Goal: Ask a question

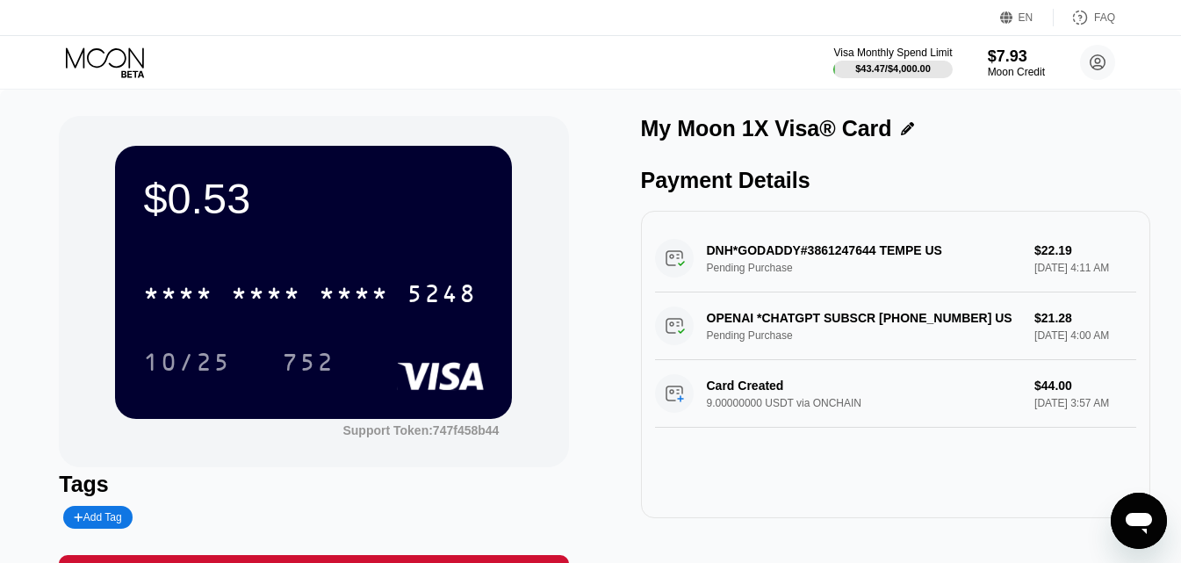
click at [1099, 58] on circle at bounding box center [1097, 62] width 35 height 35
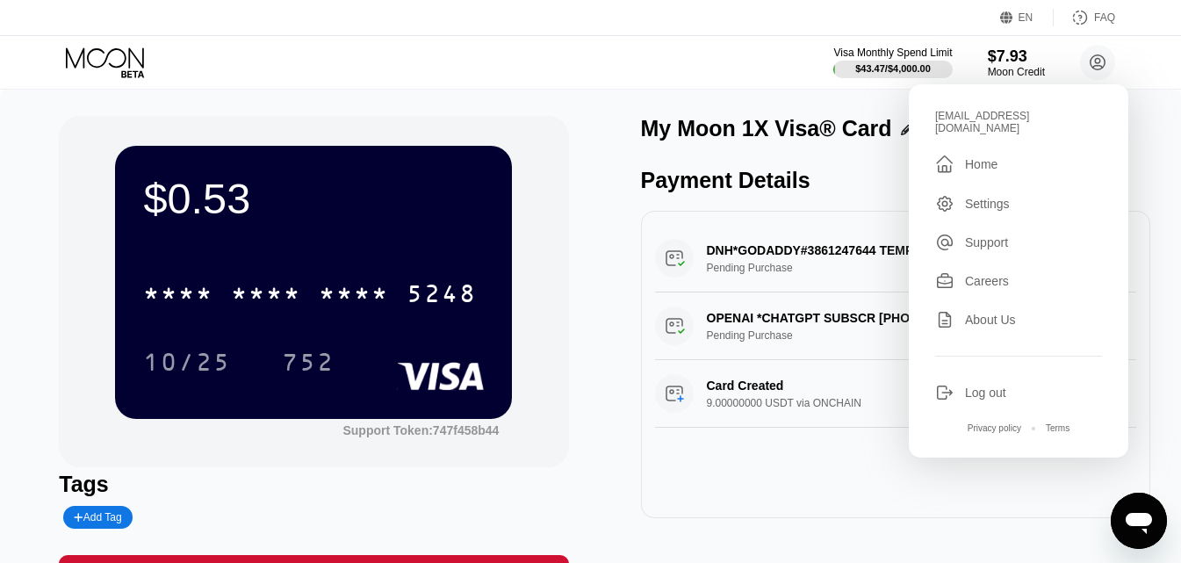
scroll to position [246, 0]
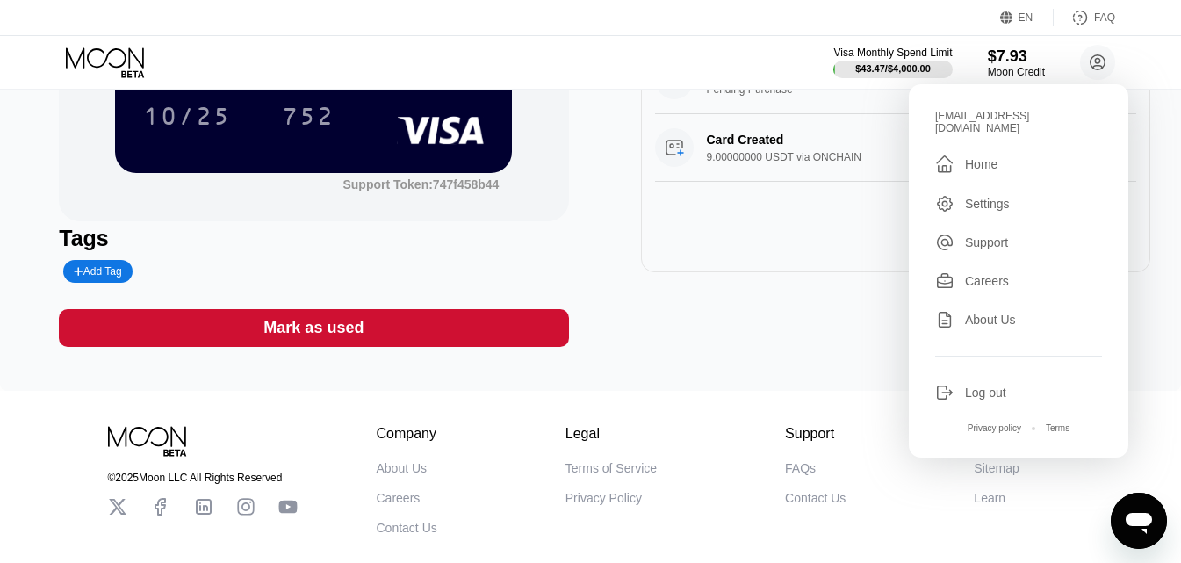
click at [941, 155] on div "" at bounding box center [944, 164] width 19 height 21
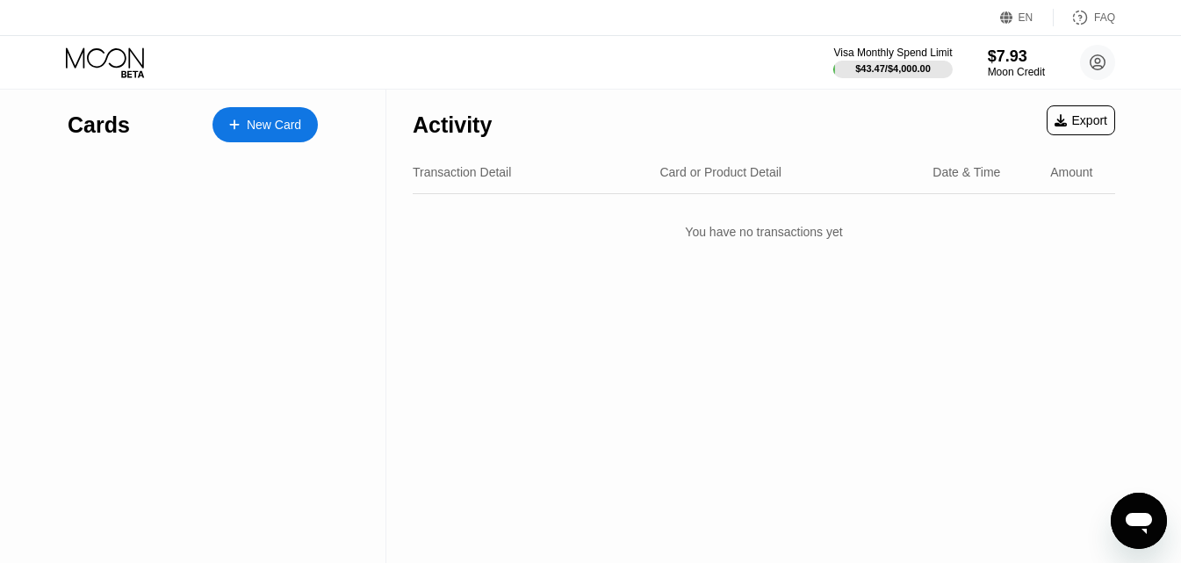
click at [941, 155] on div "Transaction Detail Card or Product Detail Date & Time Amount" at bounding box center [764, 172] width 702 height 43
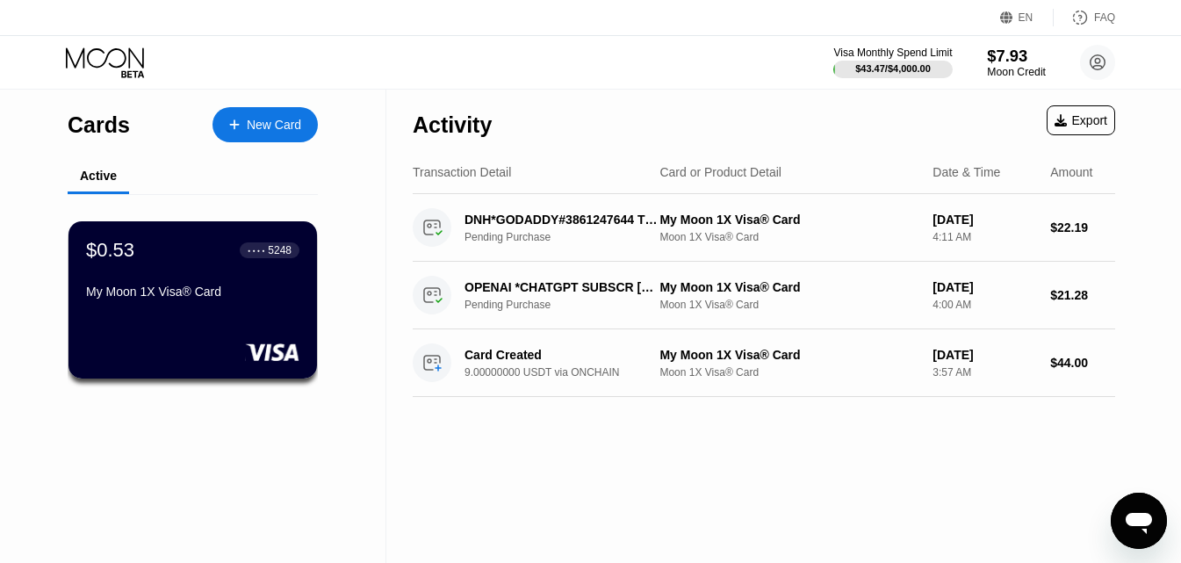
click at [1010, 64] on div "$7.93" at bounding box center [1016, 56] width 59 height 18
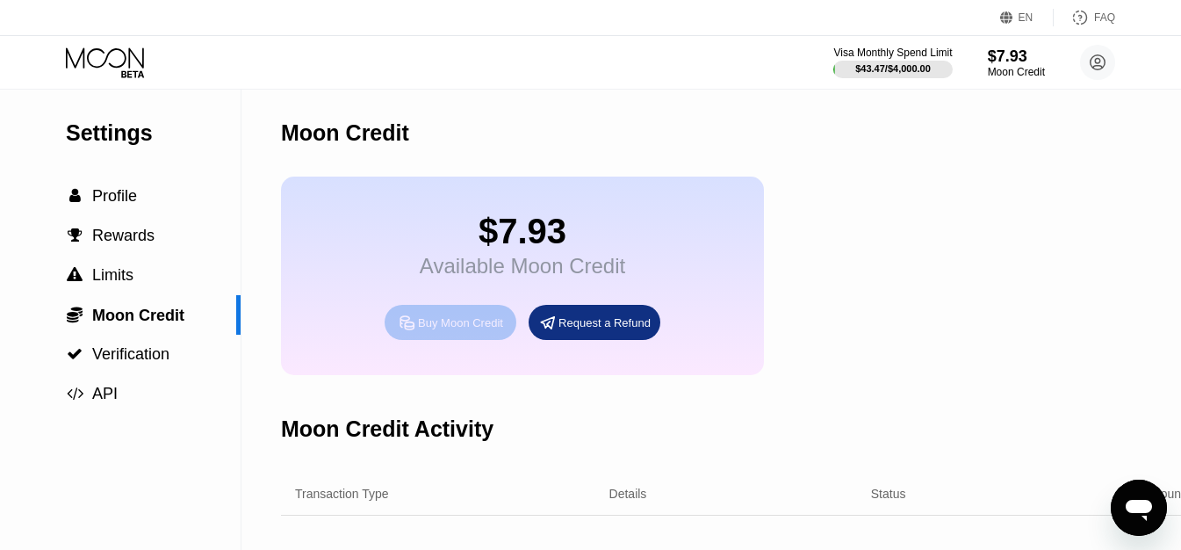
click at [465, 330] on div "Buy Moon Credit" at bounding box center [460, 322] width 85 height 15
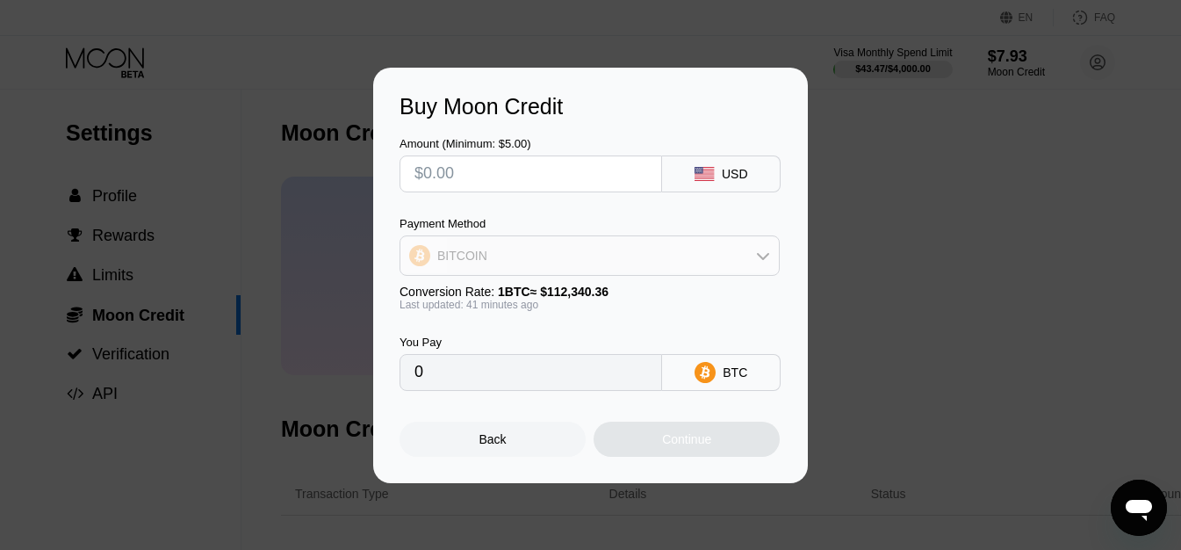
click at [529, 271] on div "BITCOIN" at bounding box center [589, 255] width 378 height 35
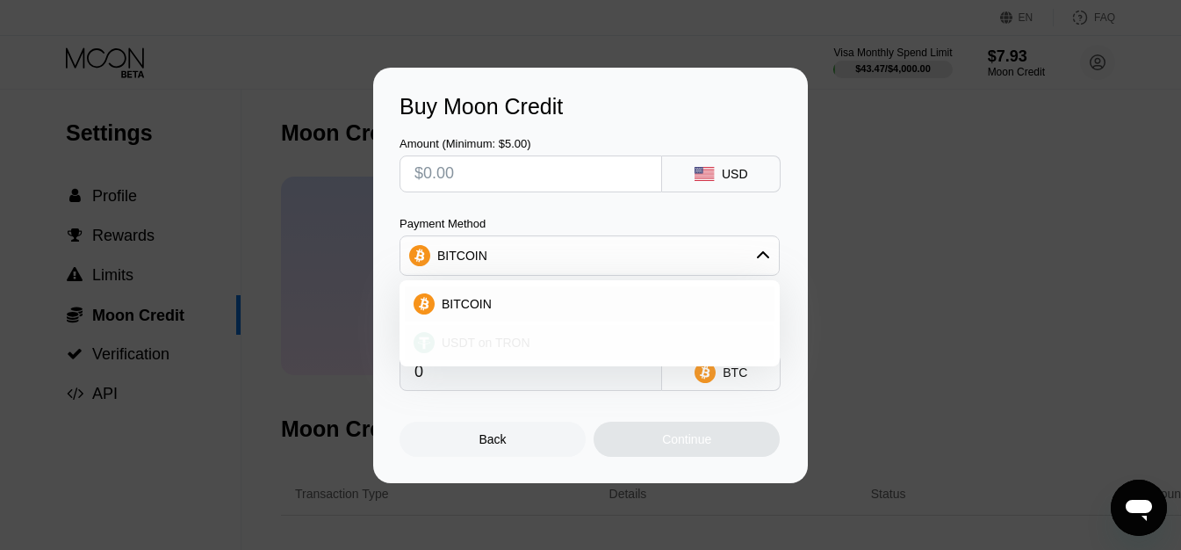
click at [592, 336] on div "USDT on TRON" at bounding box center [600, 342] width 331 height 14
type input "0.00"
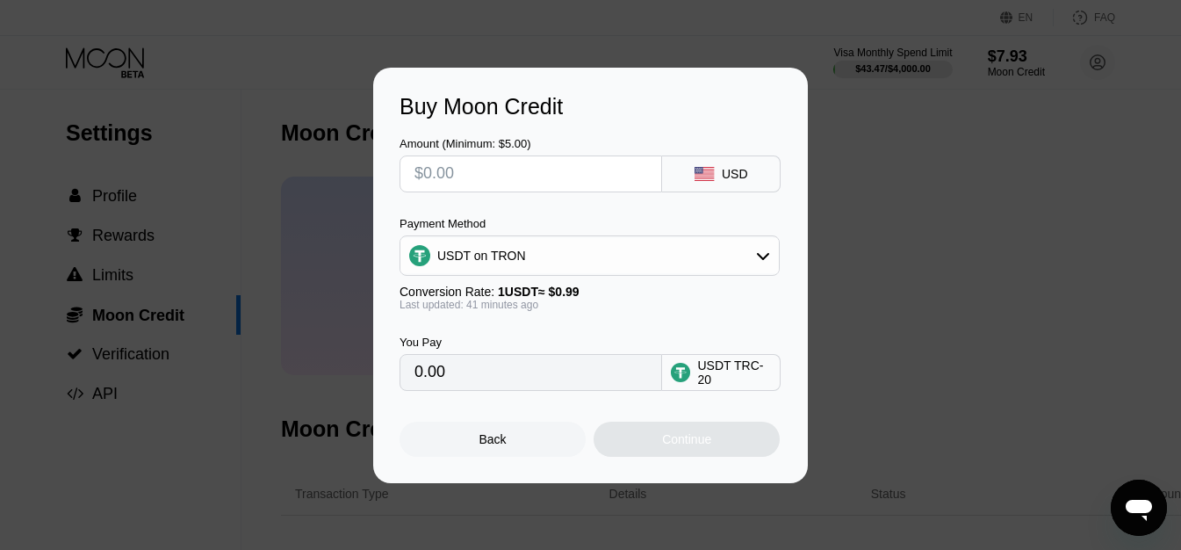
click at [517, 181] on input "text" at bounding box center [530, 173] width 233 height 35
type input "$15"
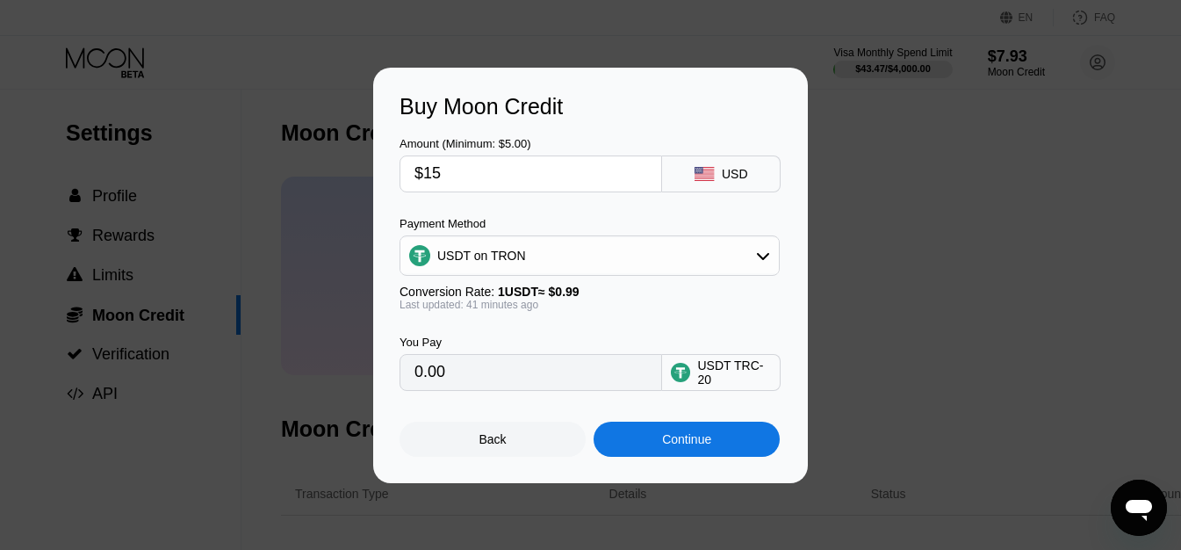
type input "15.15"
type input "$15"
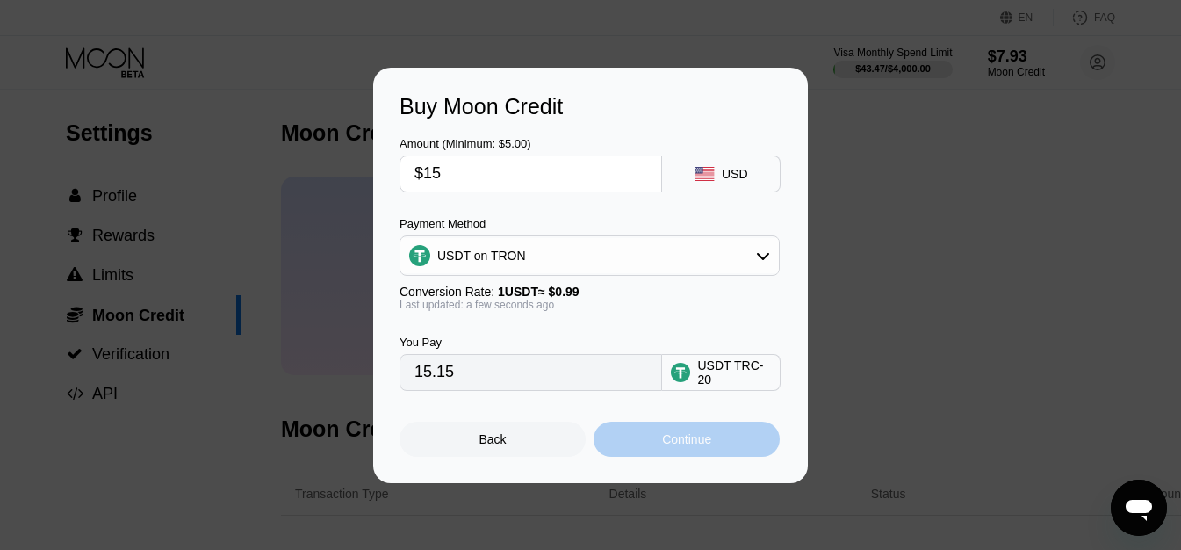
click at [673, 446] on div "Continue" at bounding box center [686, 439] width 49 height 14
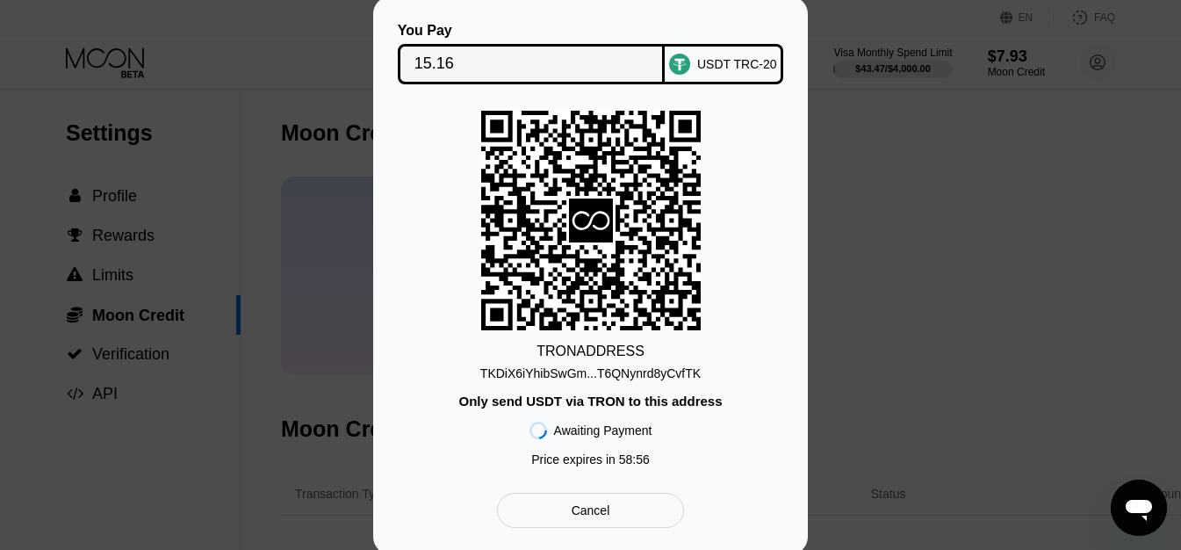
click at [676, 378] on div "TKDiX6iYhibSwGm...T6QNynrd8yCvfTK" at bounding box center [590, 373] width 220 height 14
click at [645, 512] on div "Cancel" at bounding box center [590, 510] width 187 height 35
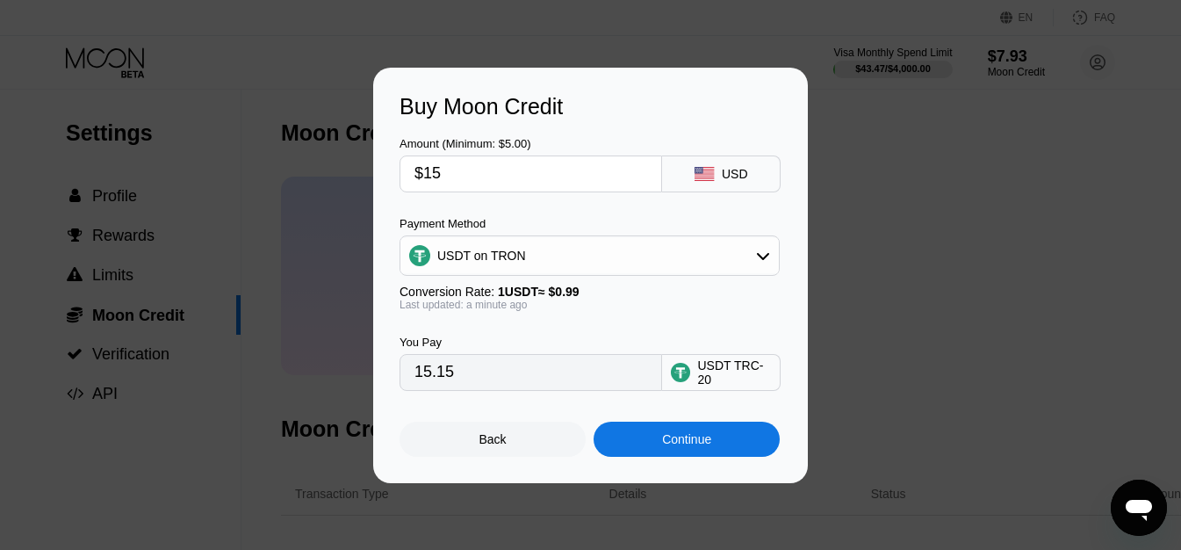
click at [487, 171] on input "$15" at bounding box center [530, 173] width 233 height 35
type input "$1"
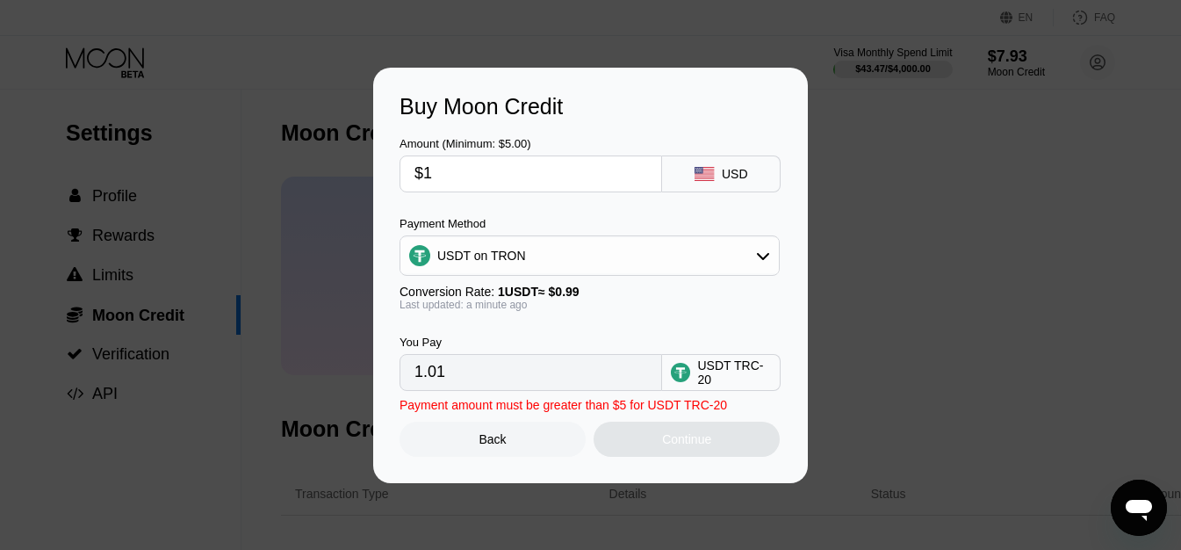
type input "1.01"
type input "$14"
type input "14.14"
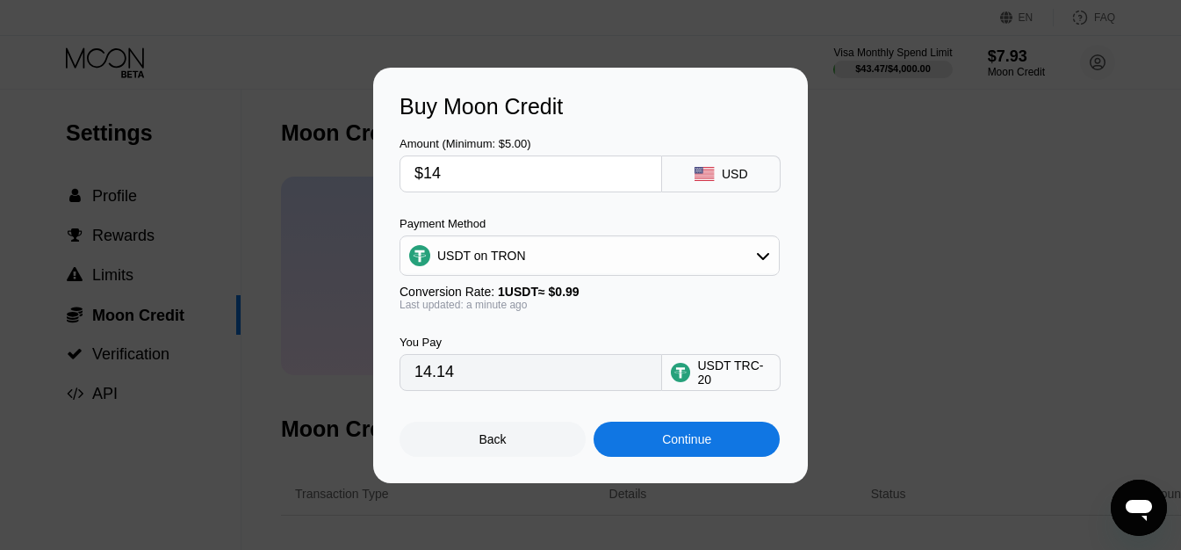
type input "$14"
click at [695, 446] on div "Continue" at bounding box center [686, 439] width 49 height 14
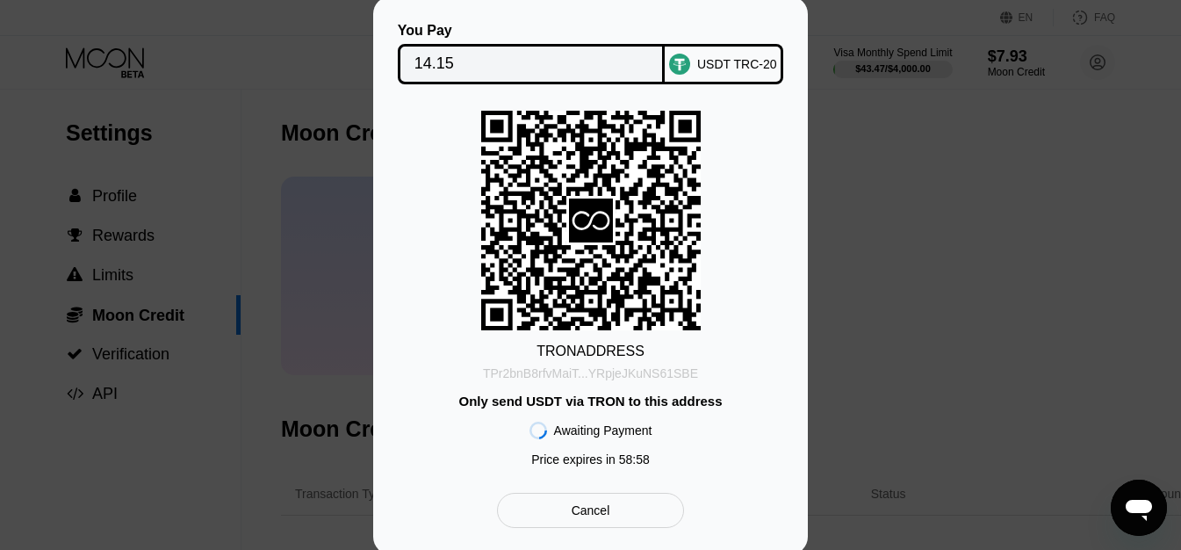
click at [634, 377] on div "TPr2bnB8rfvMaiT...YRpjeJKuNS61SBE" at bounding box center [590, 373] width 215 height 14
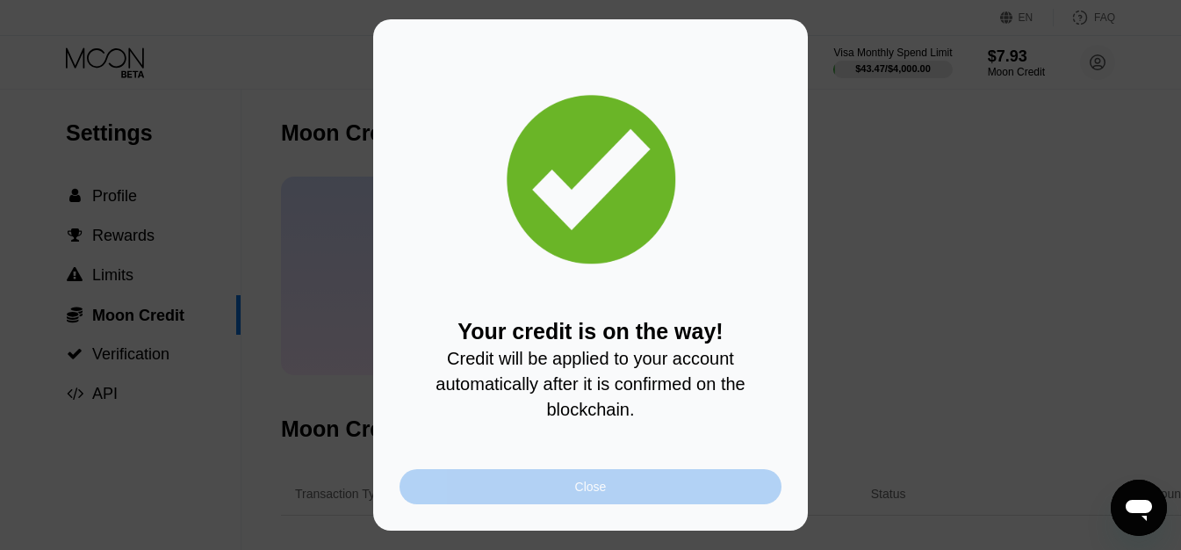
click at [635, 502] on div "Close" at bounding box center [591, 486] width 382 height 35
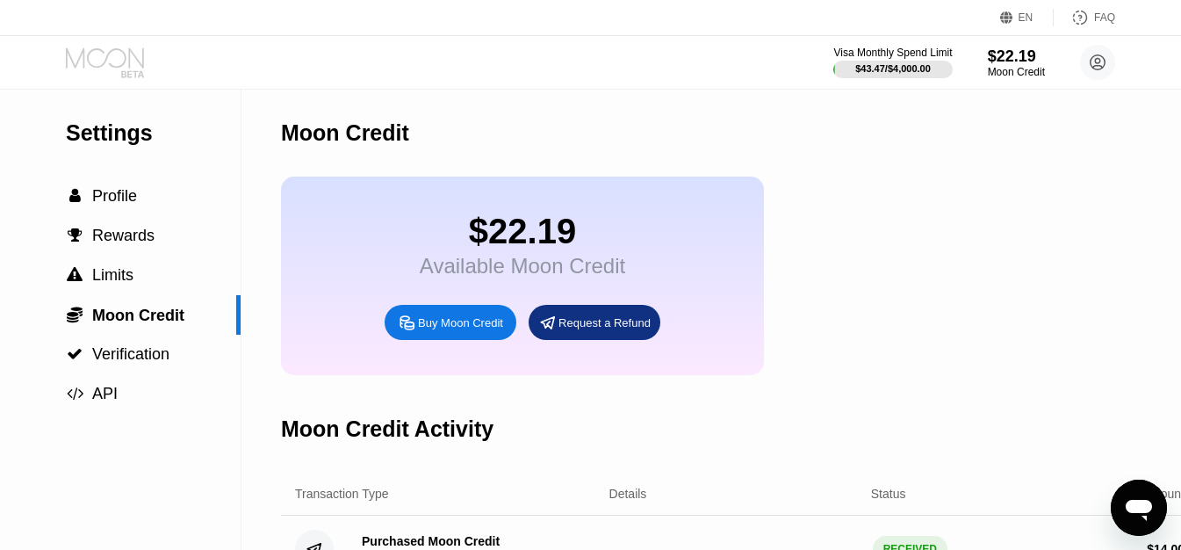
click at [104, 54] on icon at bounding box center [107, 62] width 82 height 31
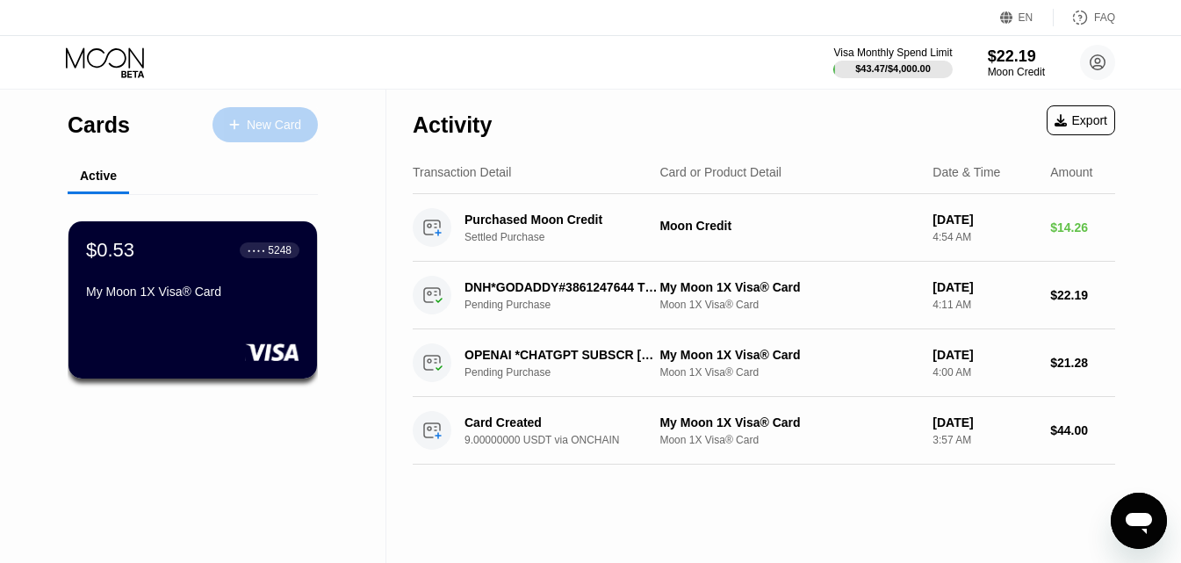
click at [273, 127] on div "New Card" at bounding box center [274, 125] width 54 height 15
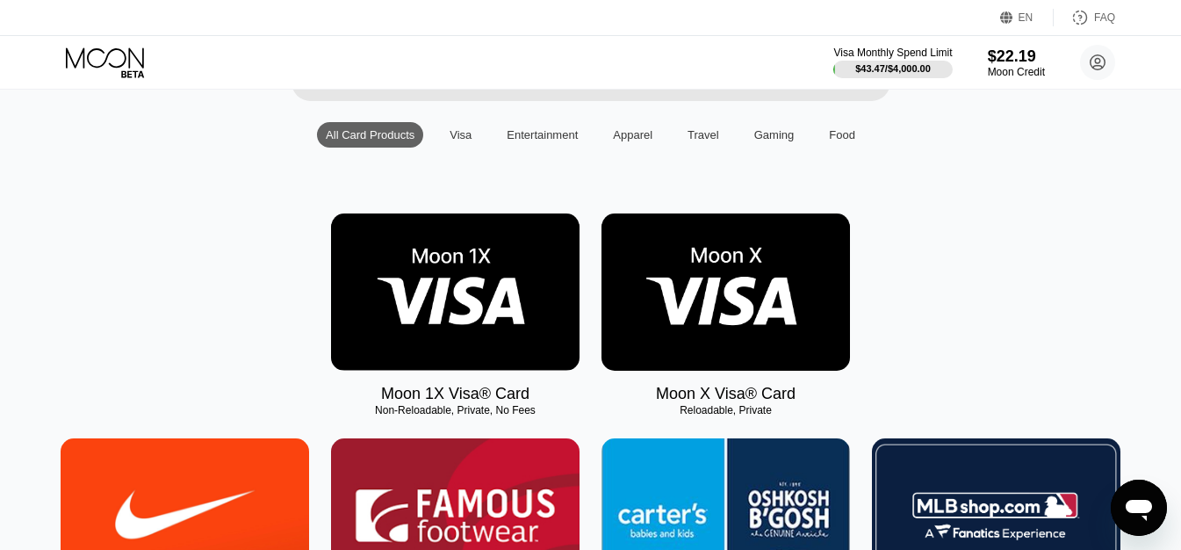
scroll to position [178, 0]
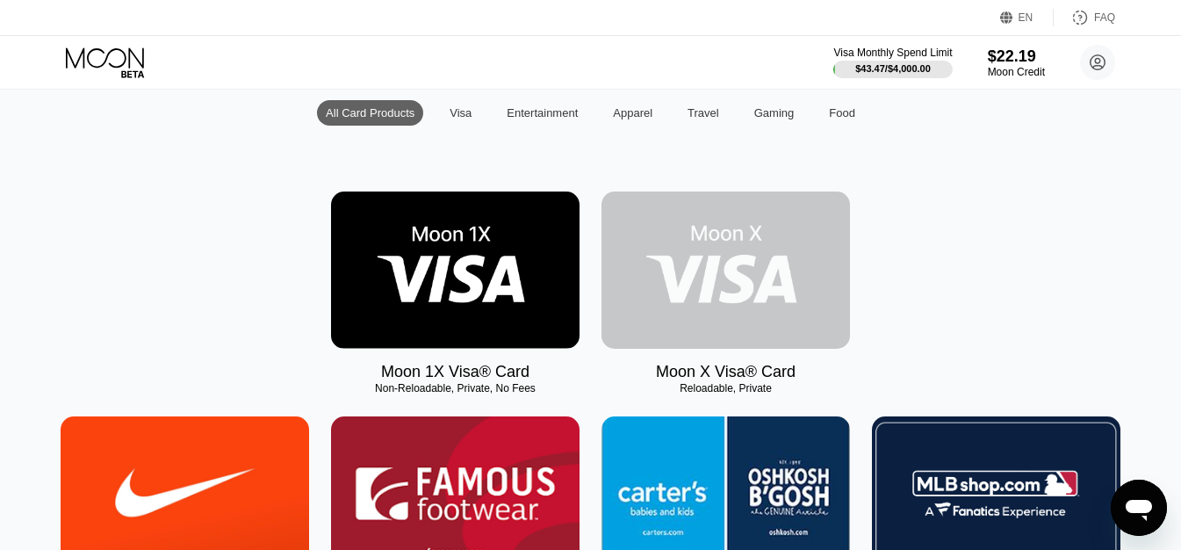
click at [803, 325] on img at bounding box center [725, 269] width 249 height 157
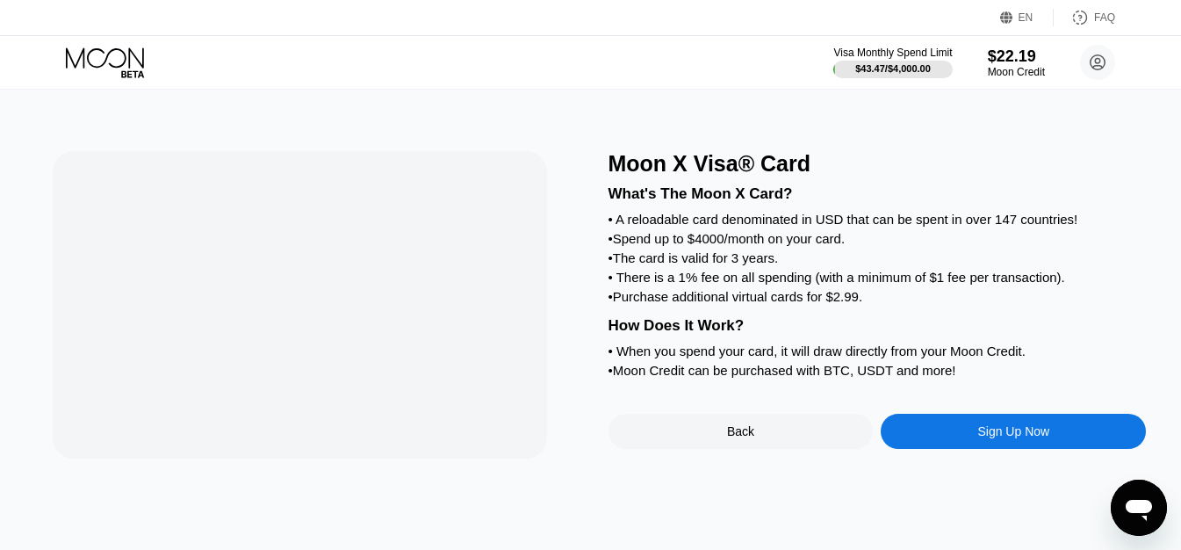
scroll to position [0, 0]
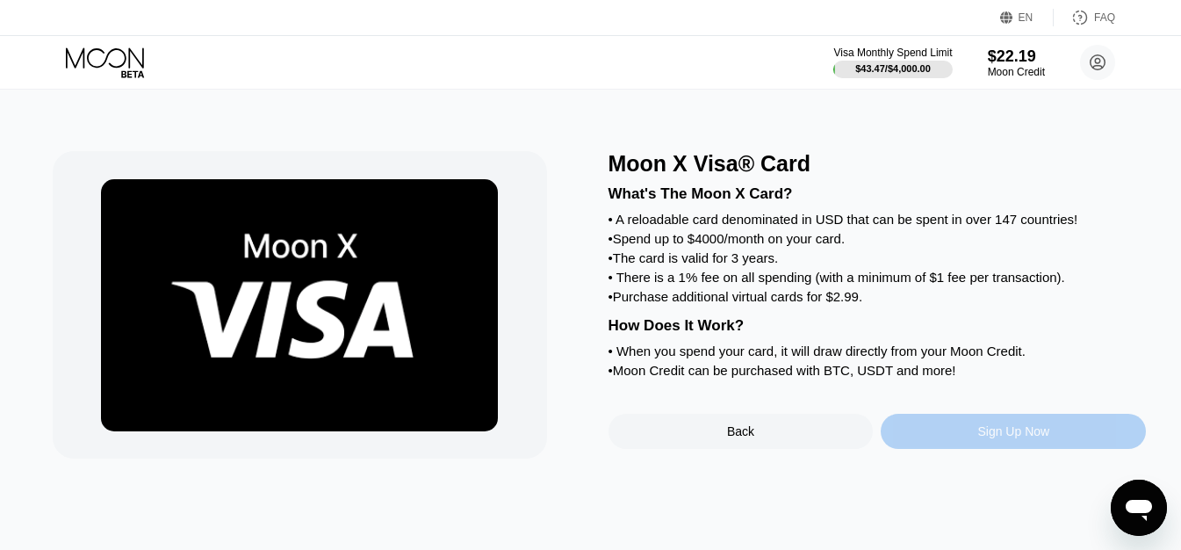
click at [1019, 449] on div "Sign Up Now" at bounding box center [1013, 431] width 265 height 35
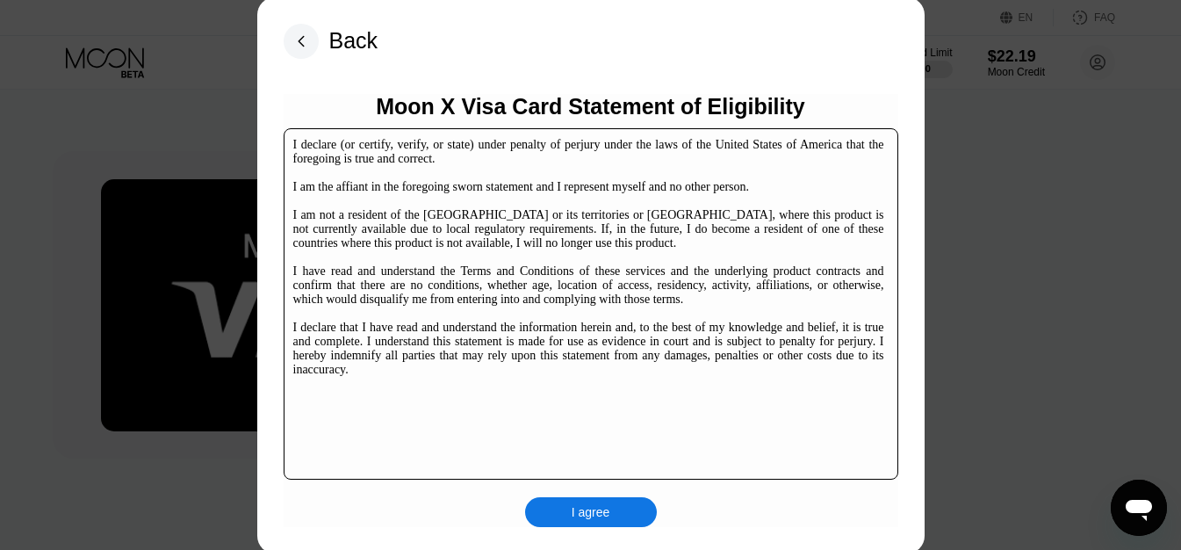
click at [622, 512] on div "I agree" at bounding box center [591, 512] width 132 height 30
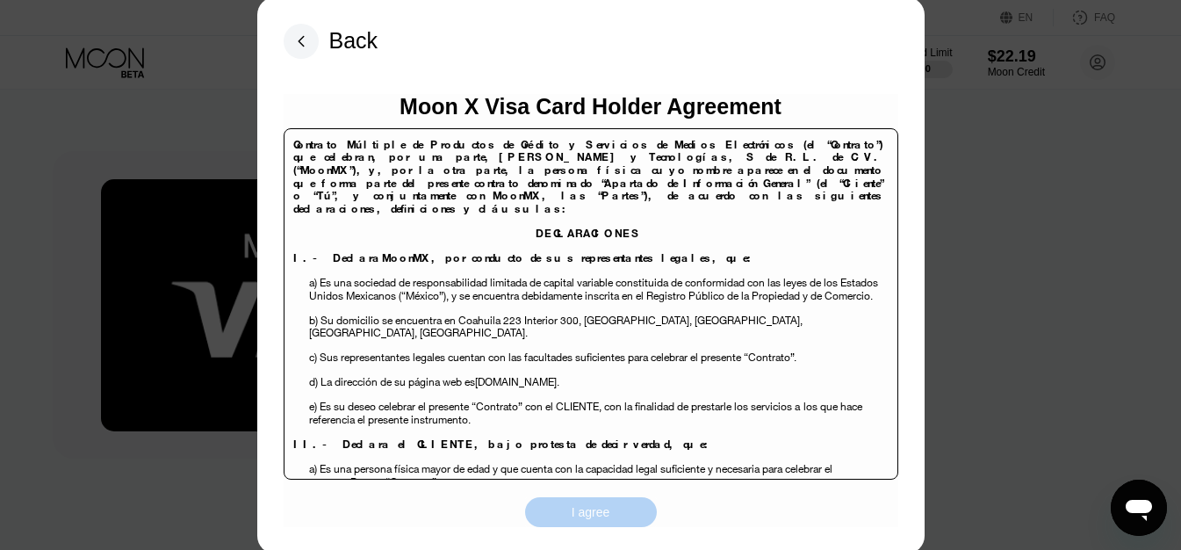
click at [622, 512] on div "I agree" at bounding box center [591, 512] width 132 height 30
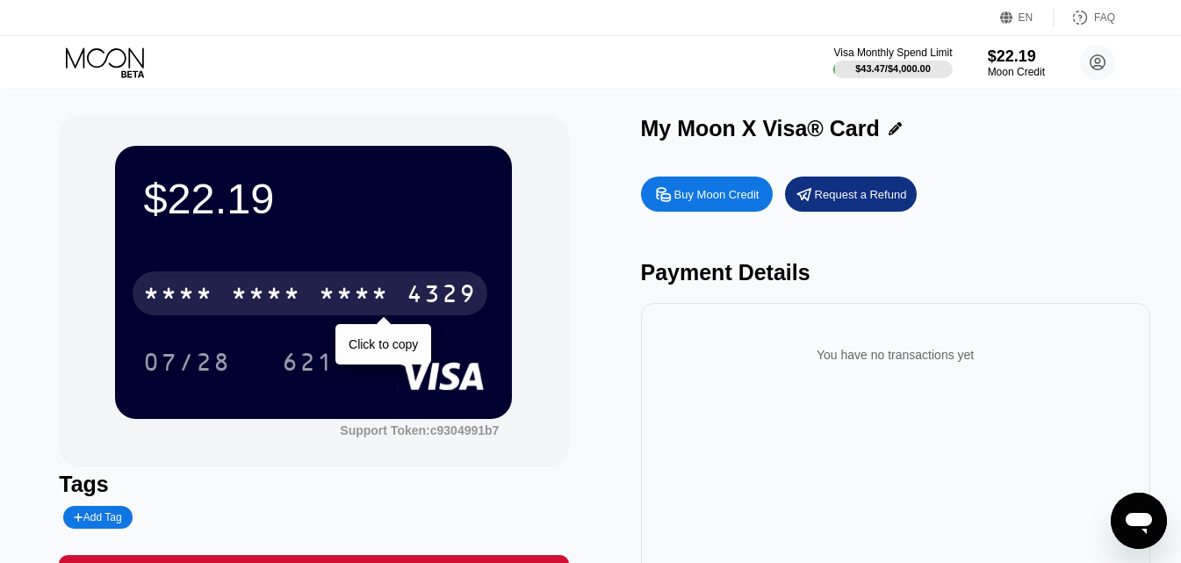
click at [253, 288] on div "* * * *" at bounding box center [266, 296] width 70 height 28
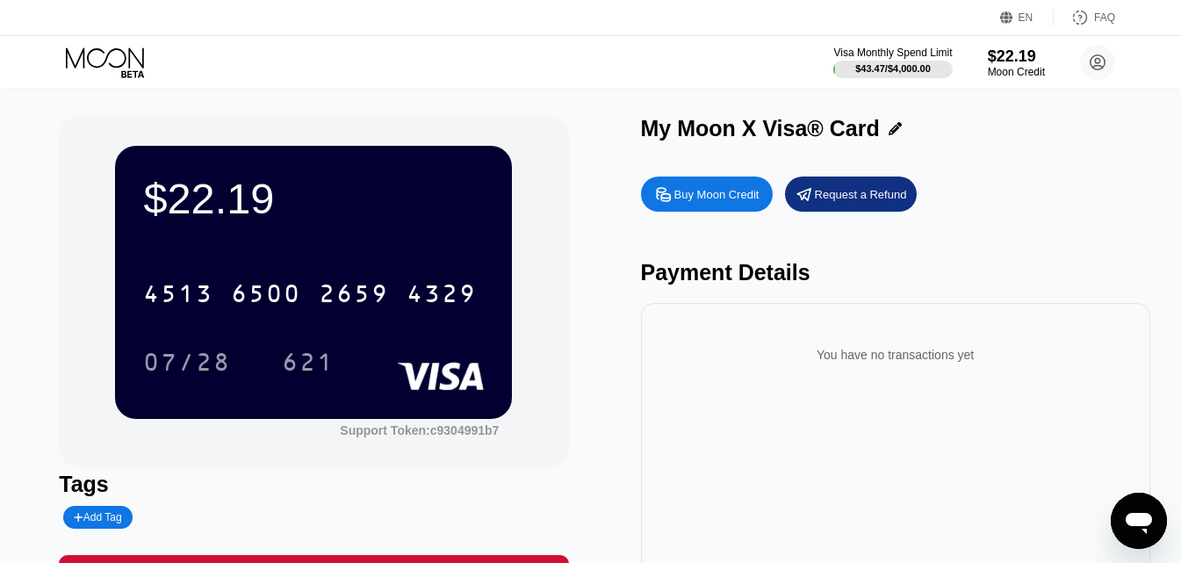
click at [295, 288] on div "6500" at bounding box center [266, 296] width 70 height 28
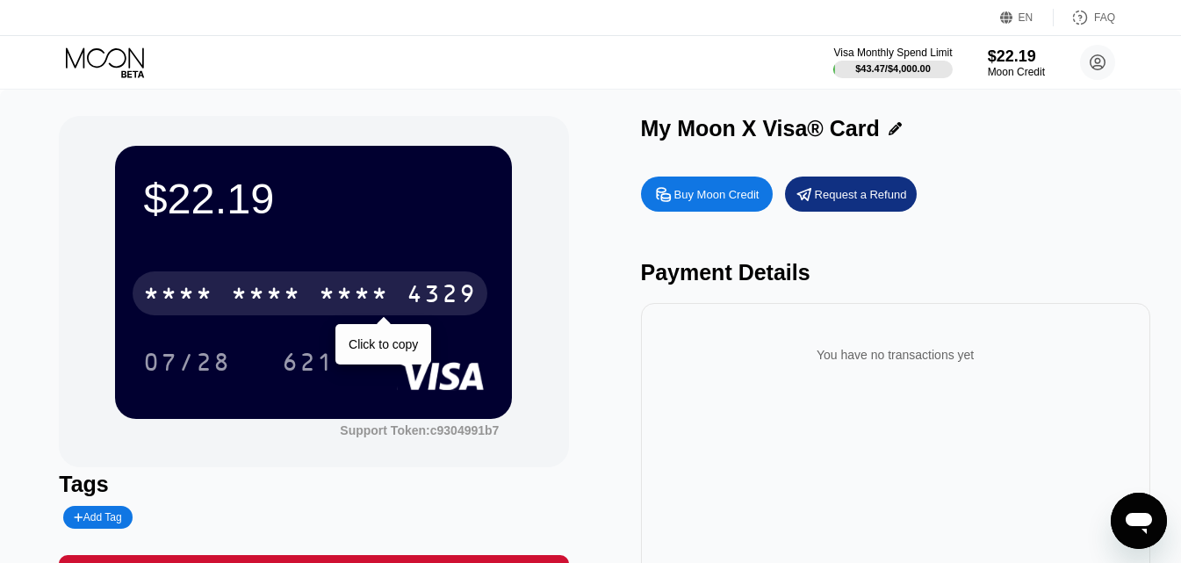
click at [287, 303] on div "* * * *" at bounding box center [266, 296] width 70 height 28
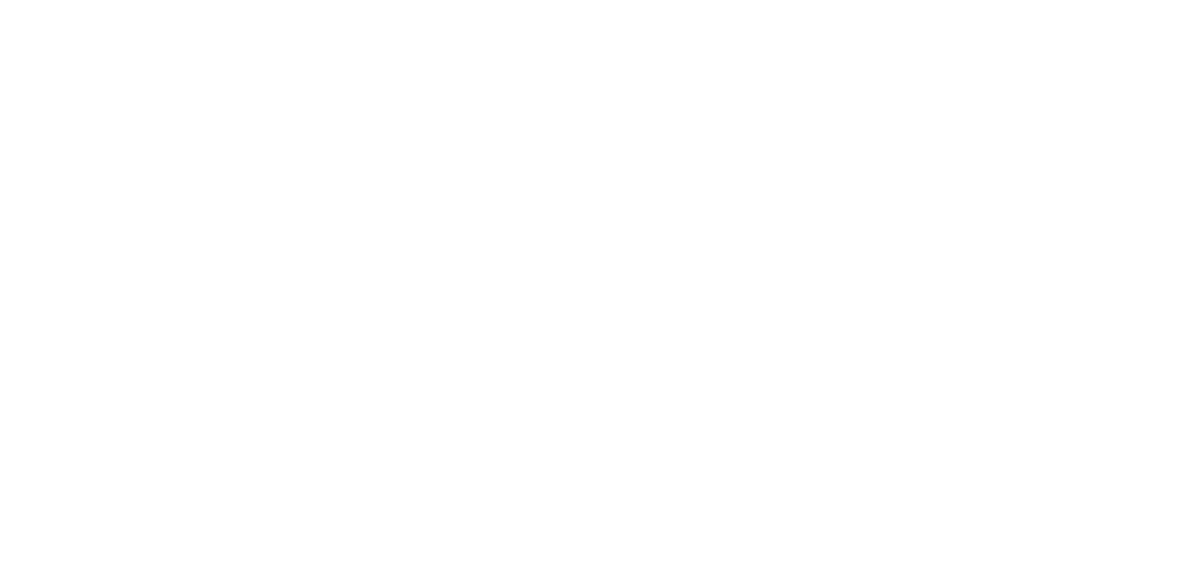
click at [449, 155] on div at bounding box center [597, 281] width 1194 height 563
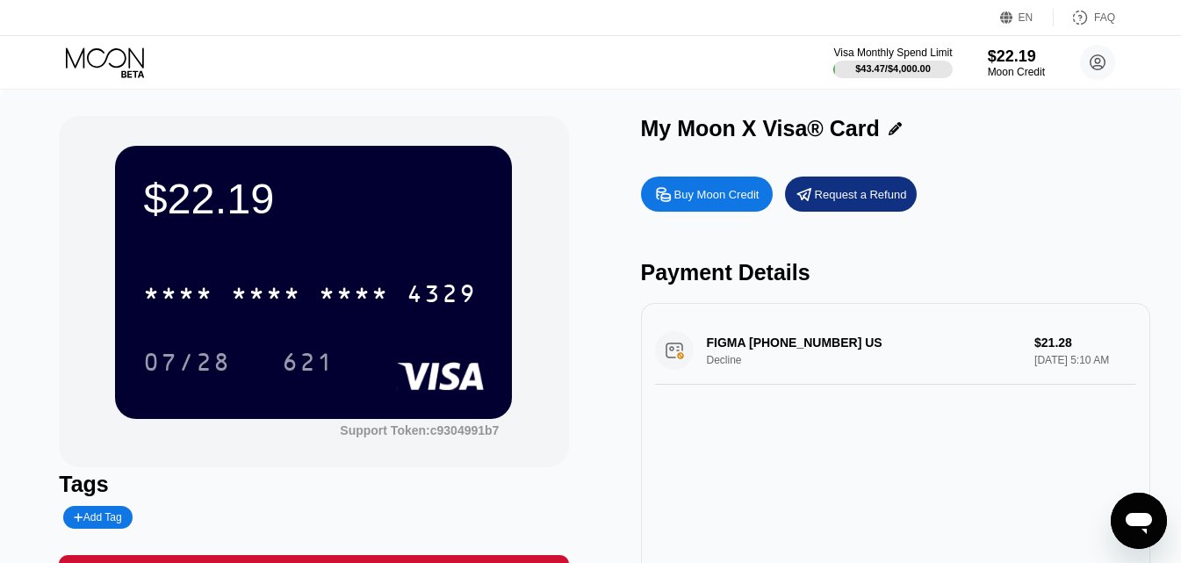
click at [887, 377] on div "FIGMA [PHONE_NUMBER] US Decline $21.28 [DATE] 5:10 AM" at bounding box center [895, 351] width 481 height 68
click at [750, 360] on div "FIGMA [PHONE_NUMBER] US Decline $21.28 [DATE] 5:10 AM" at bounding box center [895, 351] width 481 height 68
click at [674, 372] on div "FIGMA [PHONE_NUMBER] US Decline $21.28 [DATE] 5:10 AM" at bounding box center [895, 351] width 481 height 68
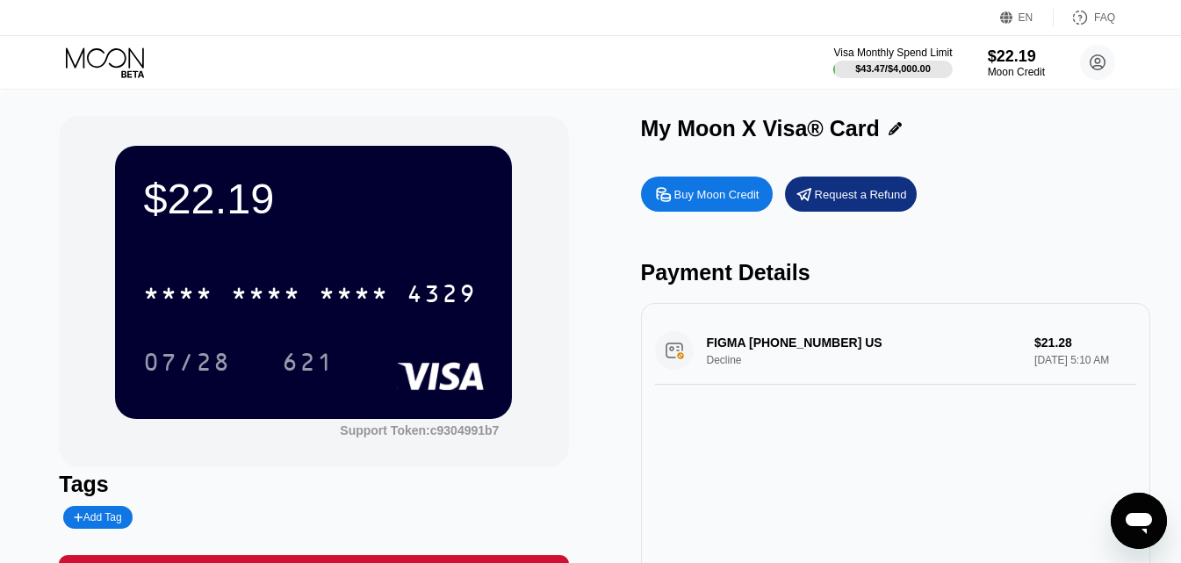
click at [1130, 502] on div "Open messaging window" at bounding box center [1139, 520] width 53 height 53
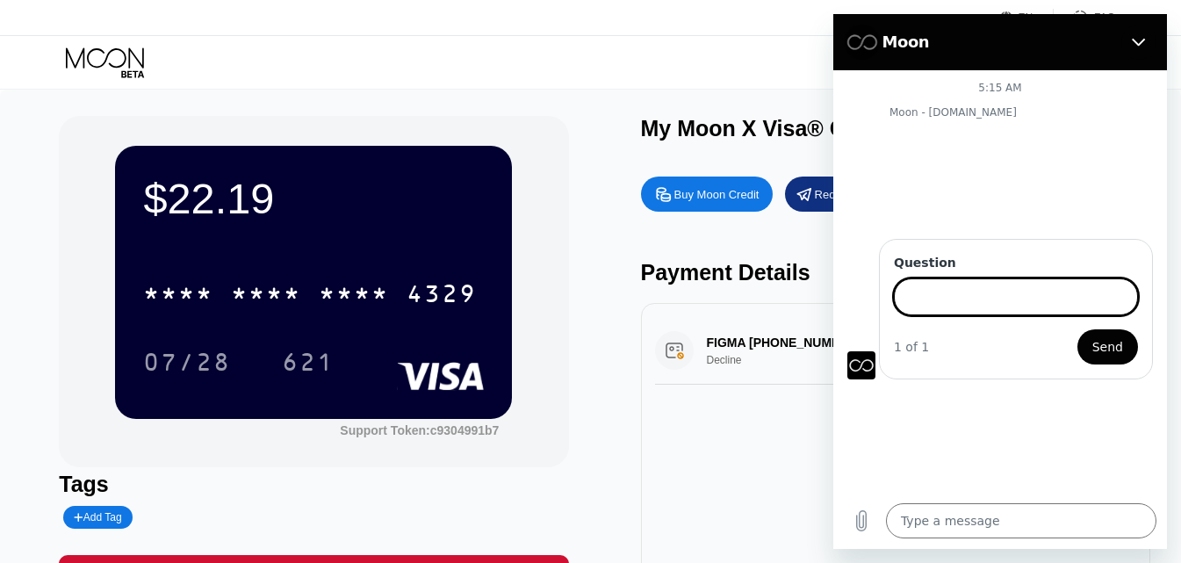
type textarea "x"
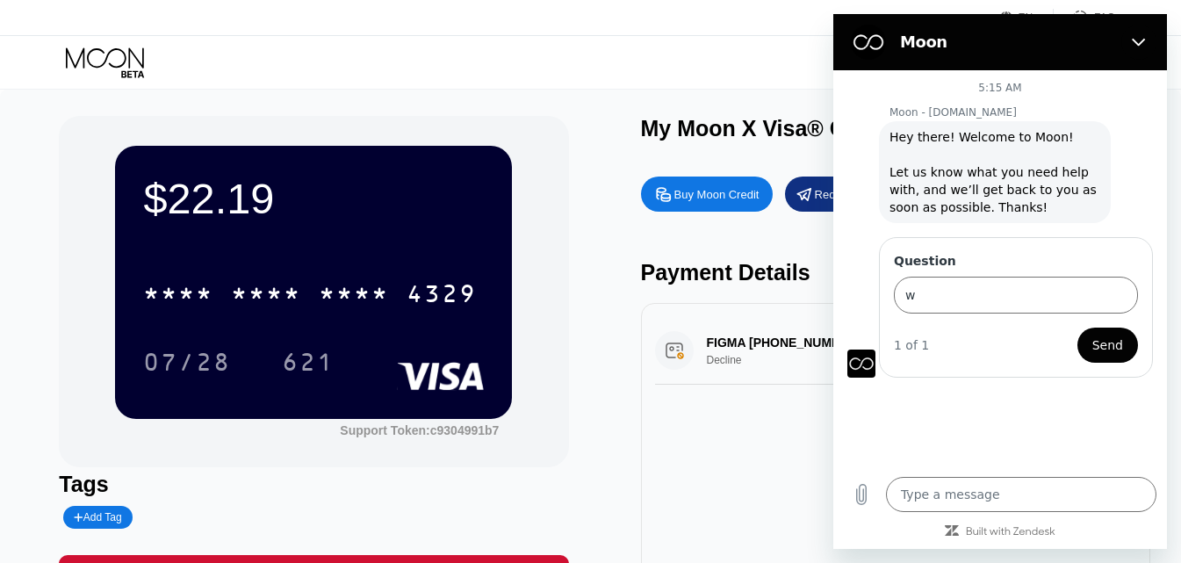
click at [921, 526] on div at bounding box center [1000, 530] width 334 height 16
click at [983, 297] on input "w" at bounding box center [1016, 295] width 244 height 37
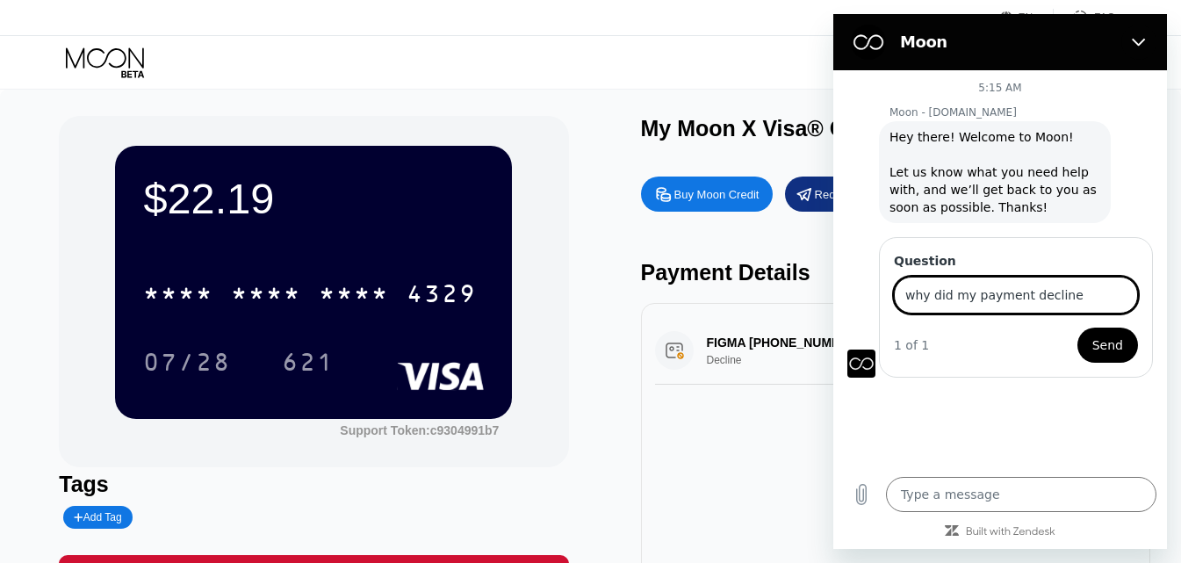
type input "why did my payment decline"
click at [1102, 351] on span "Send" at bounding box center [1107, 345] width 31 height 21
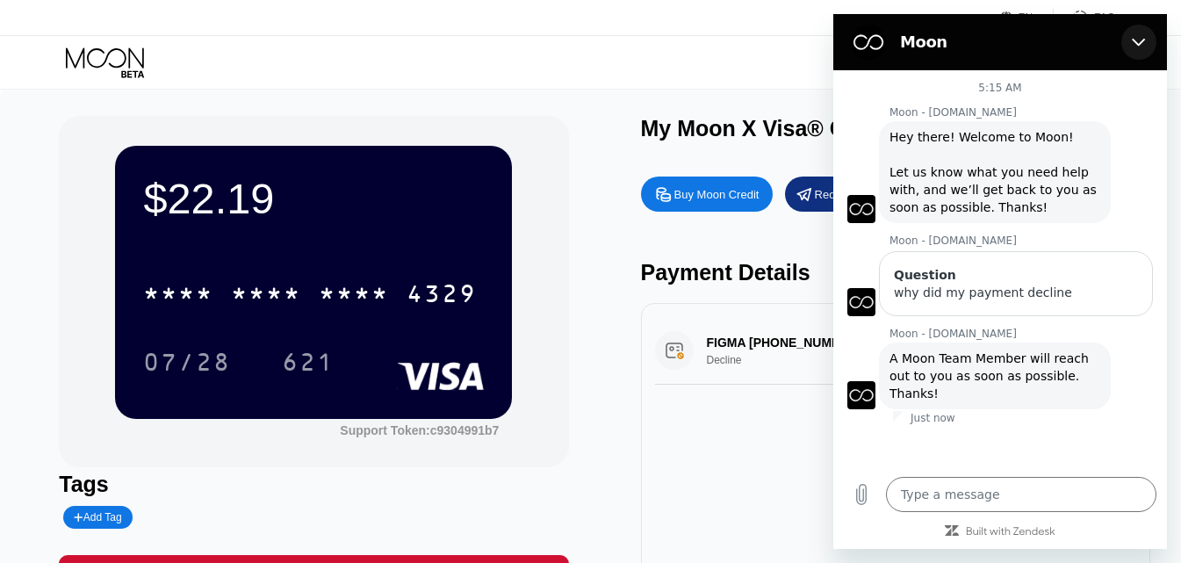
click at [1136, 45] on icon "Close" at bounding box center [1139, 42] width 14 height 14
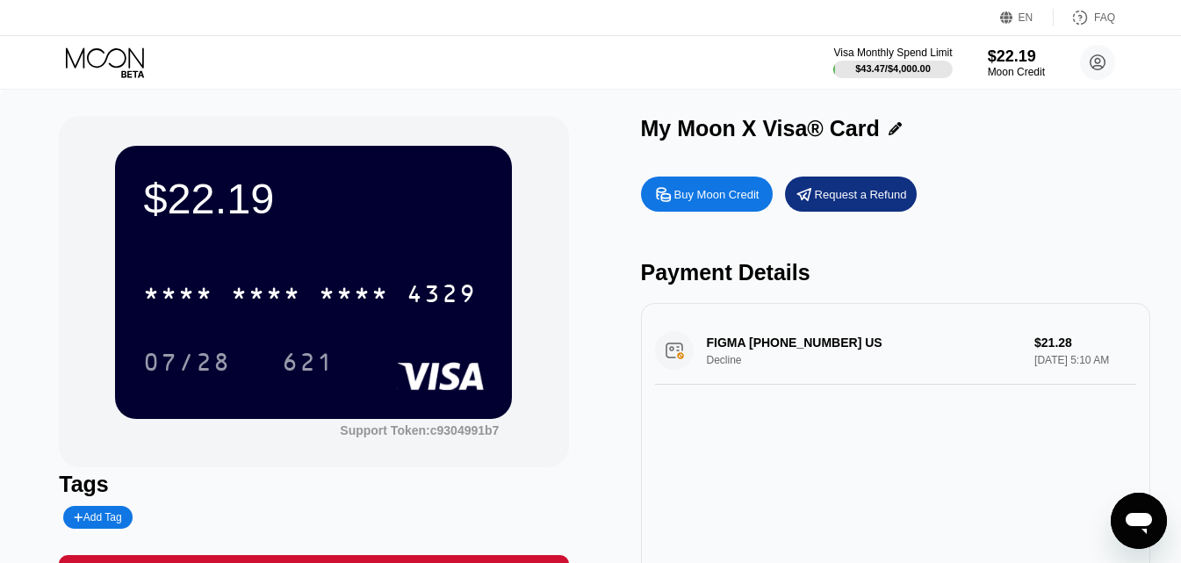
click at [580, 67] on div "Visa Monthly Spend Limit $43.47 / $4,000.00 $22.19 Moon Credit [EMAIL_ADDRESS][…" at bounding box center [590, 62] width 1181 height 53
click at [685, 369] on div "FIGMA [PHONE_NUMBER] US Decline $21.28 [DATE] 5:10 AM" at bounding box center [895, 351] width 481 height 68
type textarea "x"
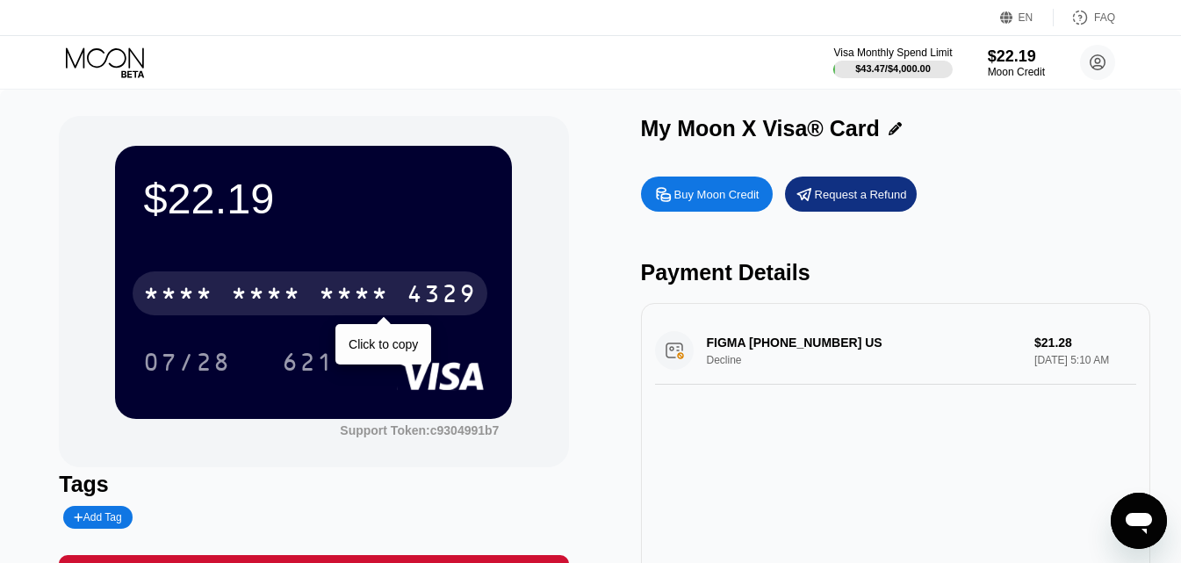
click at [285, 314] on div "* * * * * * * * * * * * 4329" at bounding box center [310, 293] width 355 height 44
